Goal: Information Seeking & Learning: Learn about a topic

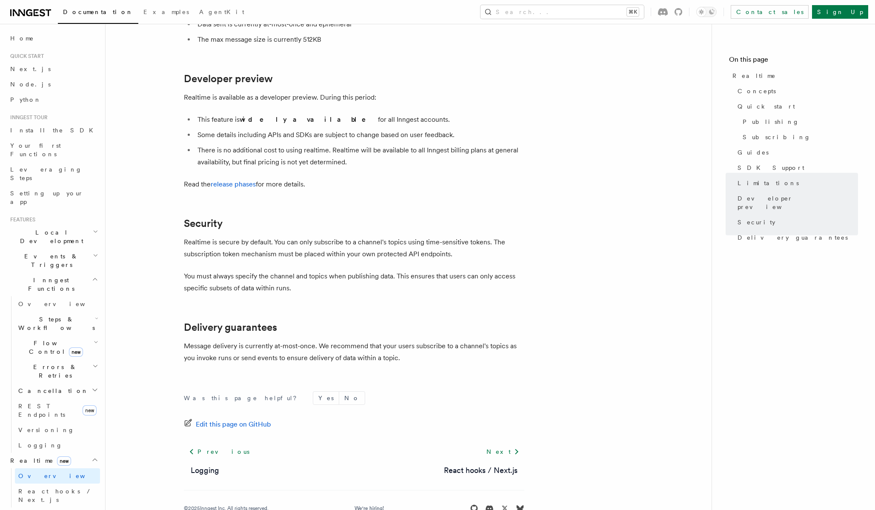
scroll to position [2200, 0]
click at [233, 179] on link "release phases" at bounding box center [233, 183] width 45 height 8
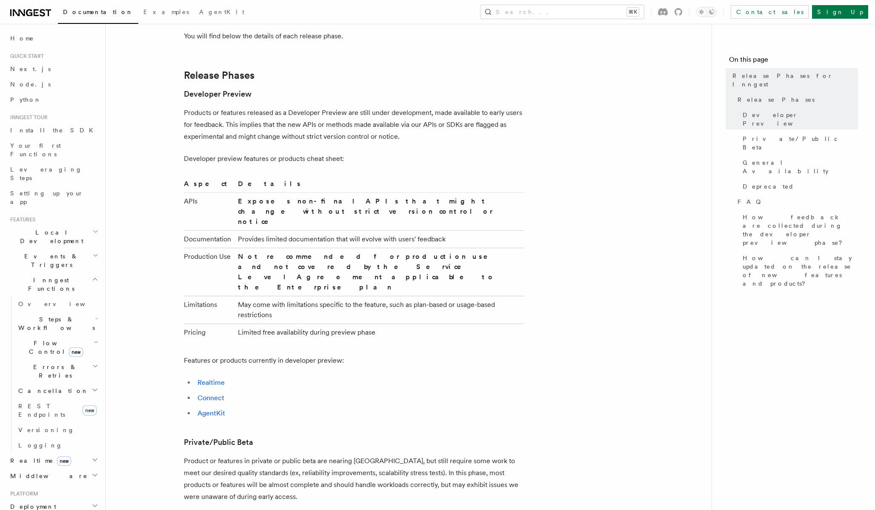
scroll to position [477, 0]
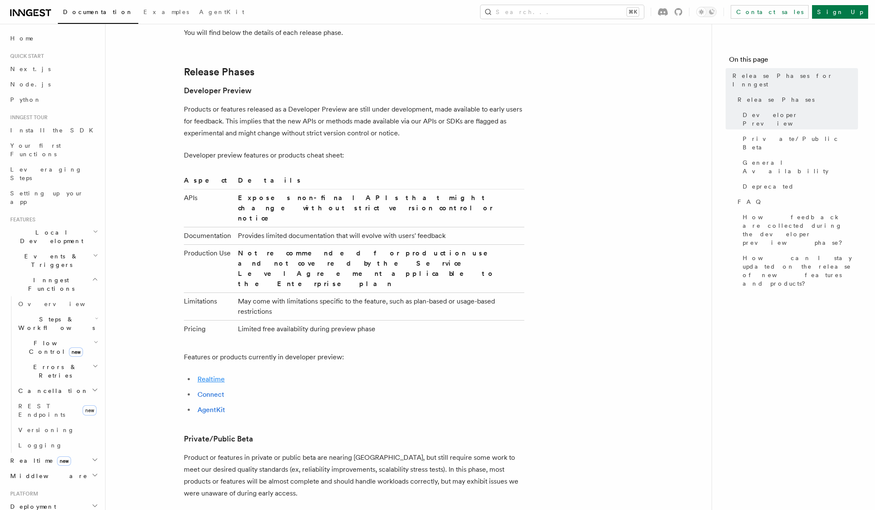
click at [218, 375] on link "Realtime" at bounding box center [211, 379] width 27 height 8
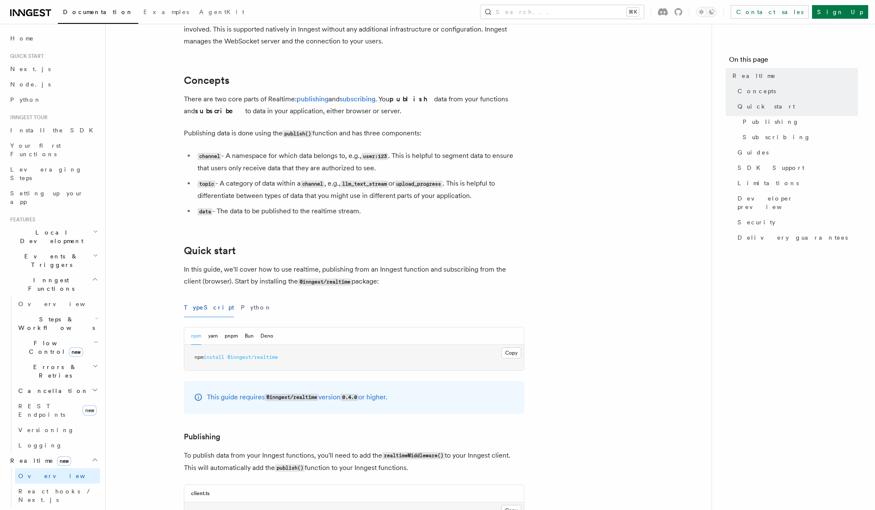
scroll to position [161, 0]
click at [225, 336] on button "pnpm" at bounding box center [231, 334] width 13 height 17
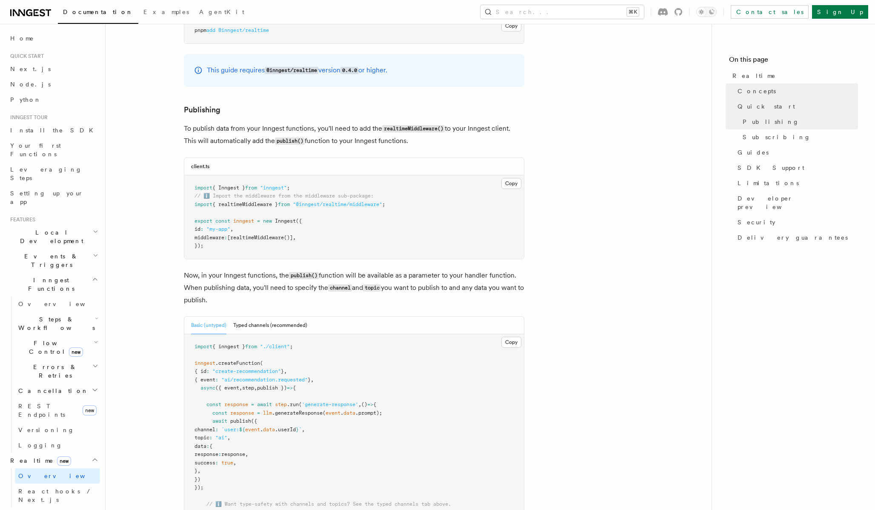
scroll to position [520, 0]
